Goal: Leave review/rating: Share an evaluation or opinion about a product, service, or content

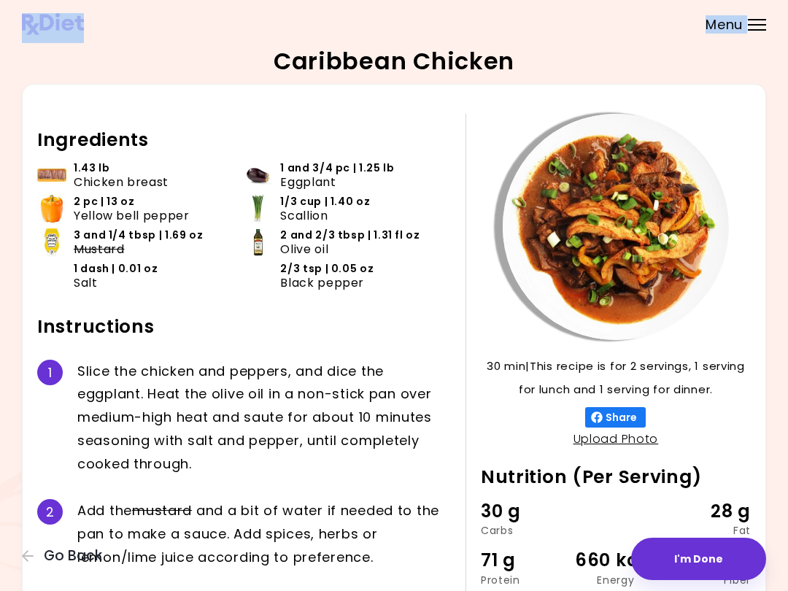
click at [552, 0] on header at bounding box center [394, 24] width 788 height 48
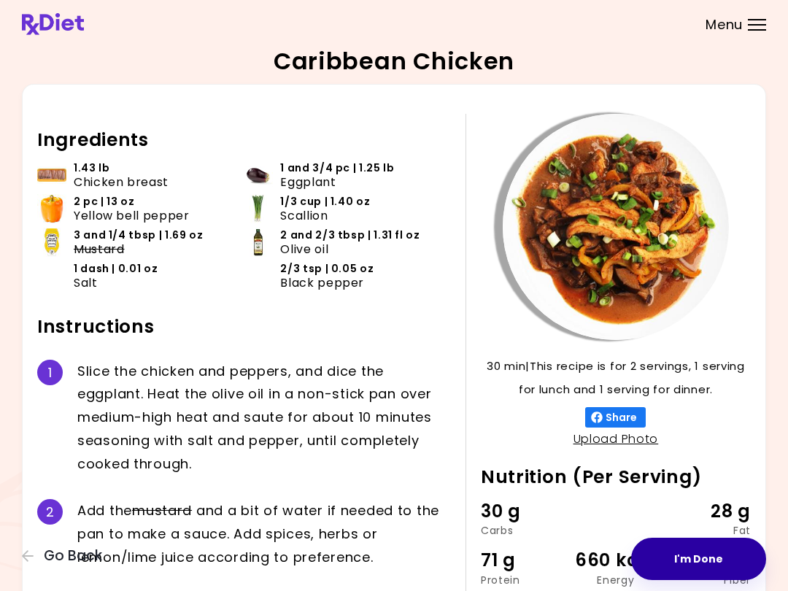
click at [721, 555] on button "I'm Done" at bounding box center [698, 559] width 135 height 42
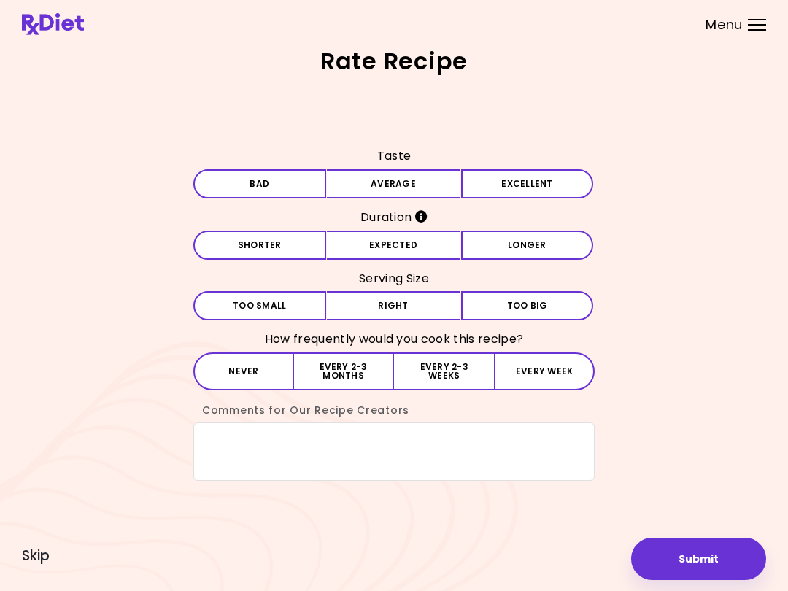
click at [399, 182] on button "Average" at bounding box center [393, 183] width 133 height 29
click at [385, 256] on button "Expected" at bounding box center [393, 245] width 133 height 29
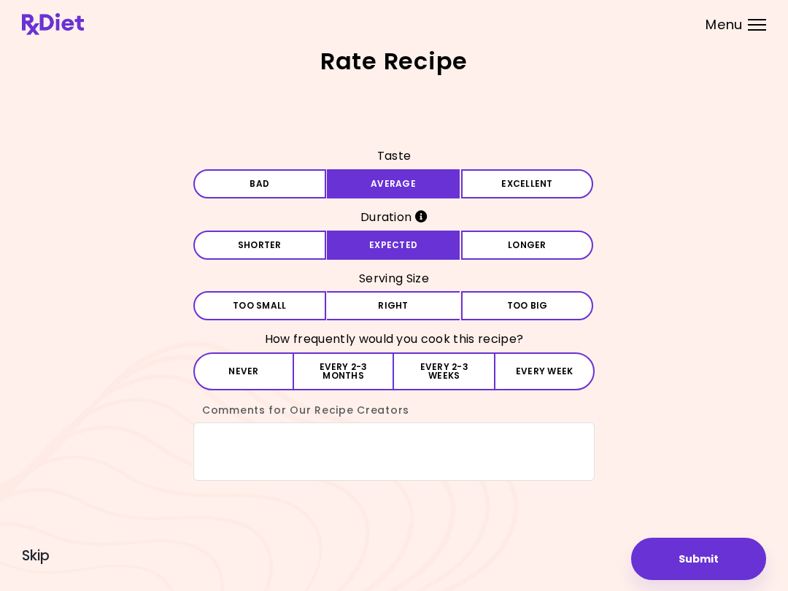
click at [387, 301] on button "Right" at bounding box center [393, 305] width 133 height 29
click at [250, 374] on button "Never" at bounding box center [243, 371] width 101 height 38
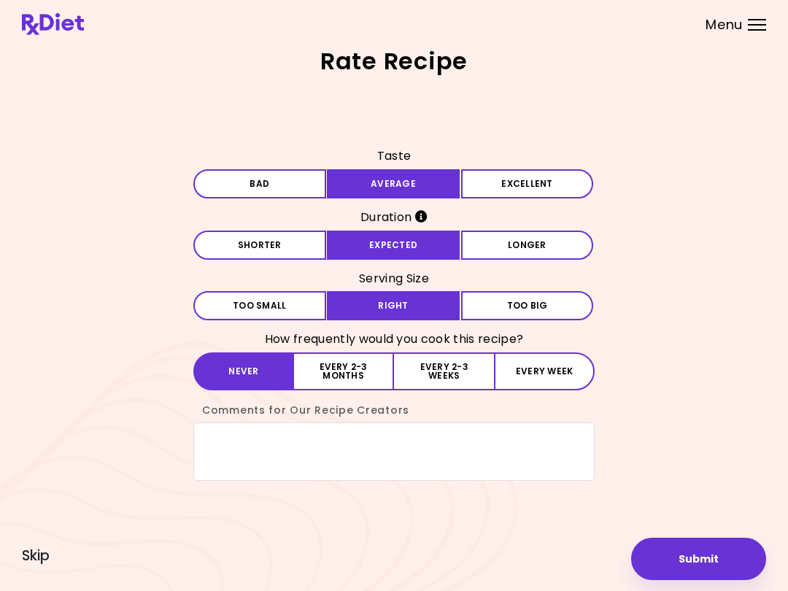
click at [700, 554] on button "Submit" at bounding box center [698, 559] width 135 height 42
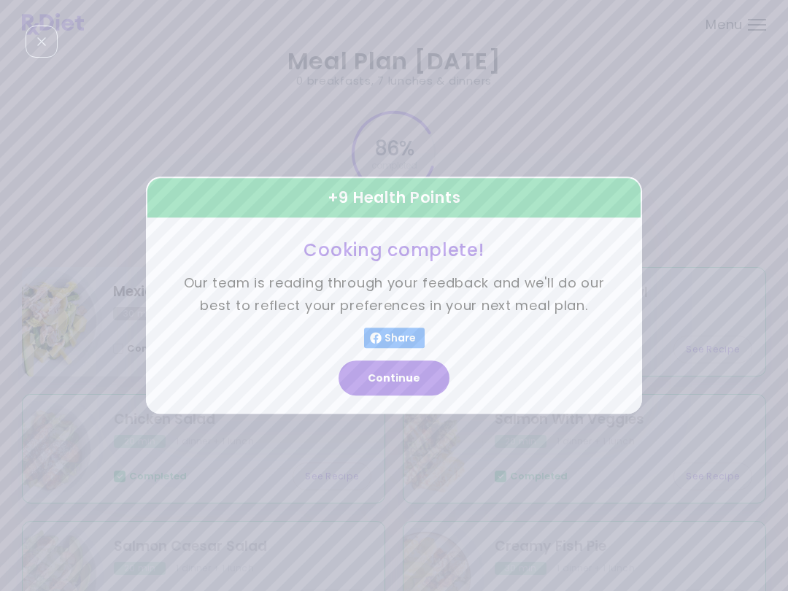
click at [397, 389] on button "Continue" at bounding box center [393, 378] width 111 height 35
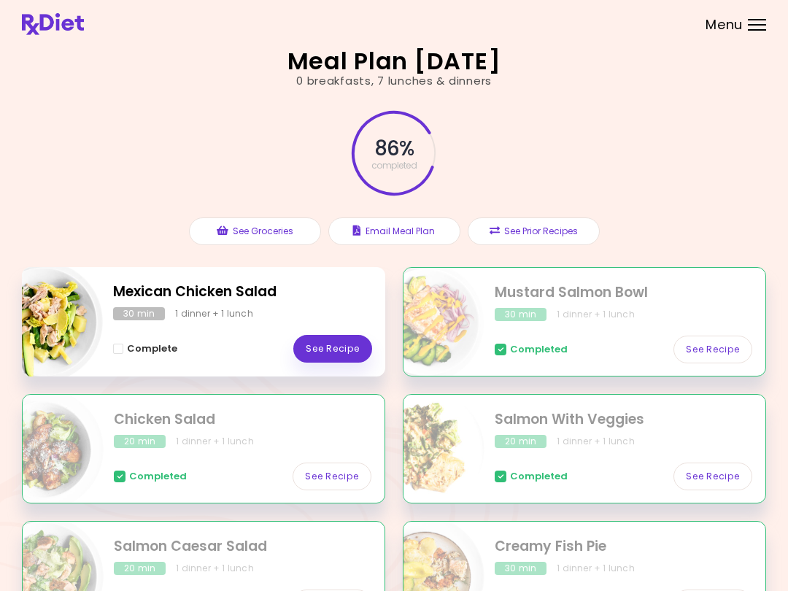
click at [328, 338] on link "See Recipe" at bounding box center [332, 349] width 79 height 28
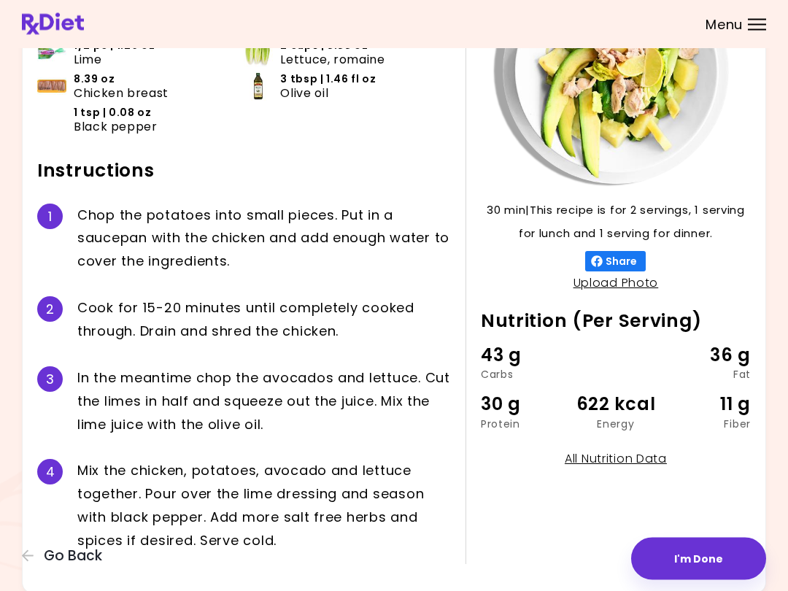
scroll to position [199, 0]
